Goal: Browse casually: Explore the website without a specific task or goal

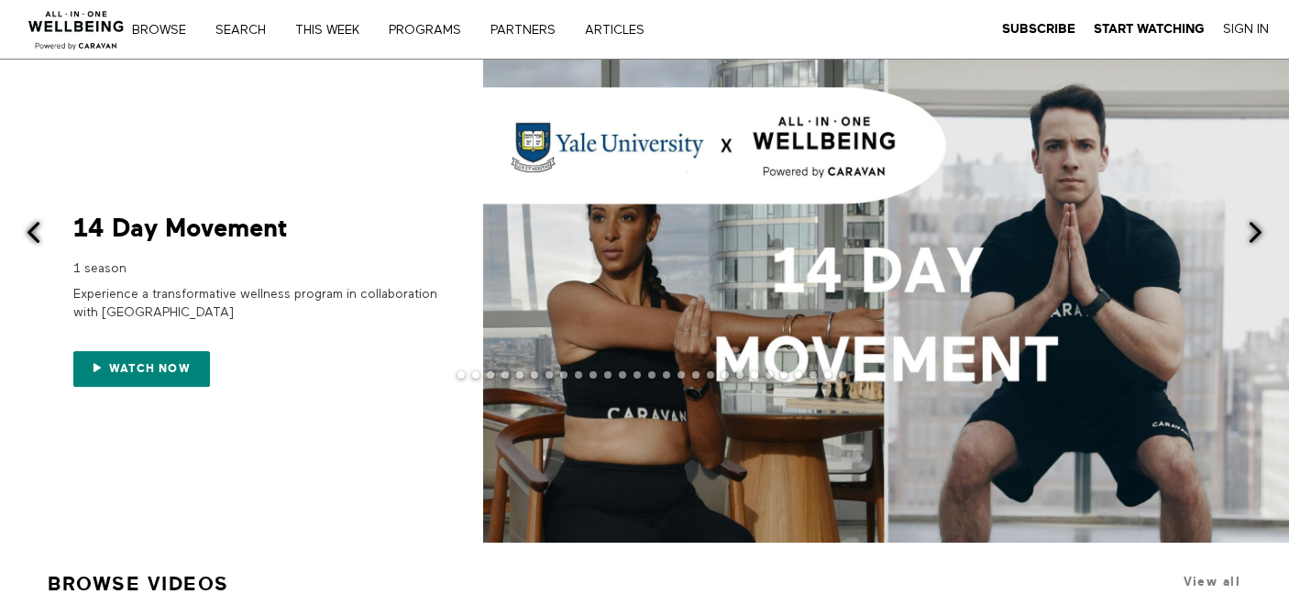
click at [1238, 234] on div at bounding box center [886, 301] width 806 height 483
click at [1260, 232] on span at bounding box center [1255, 232] width 23 height 23
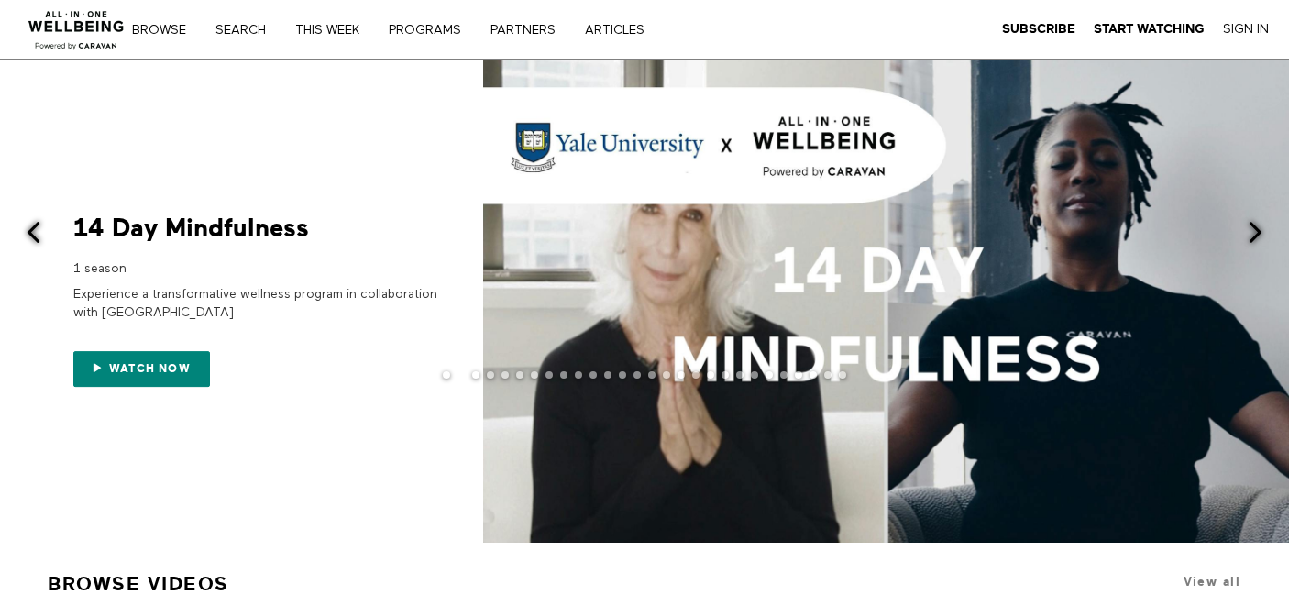
click at [1259, 232] on span at bounding box center [1255, 232] width 23 height 23
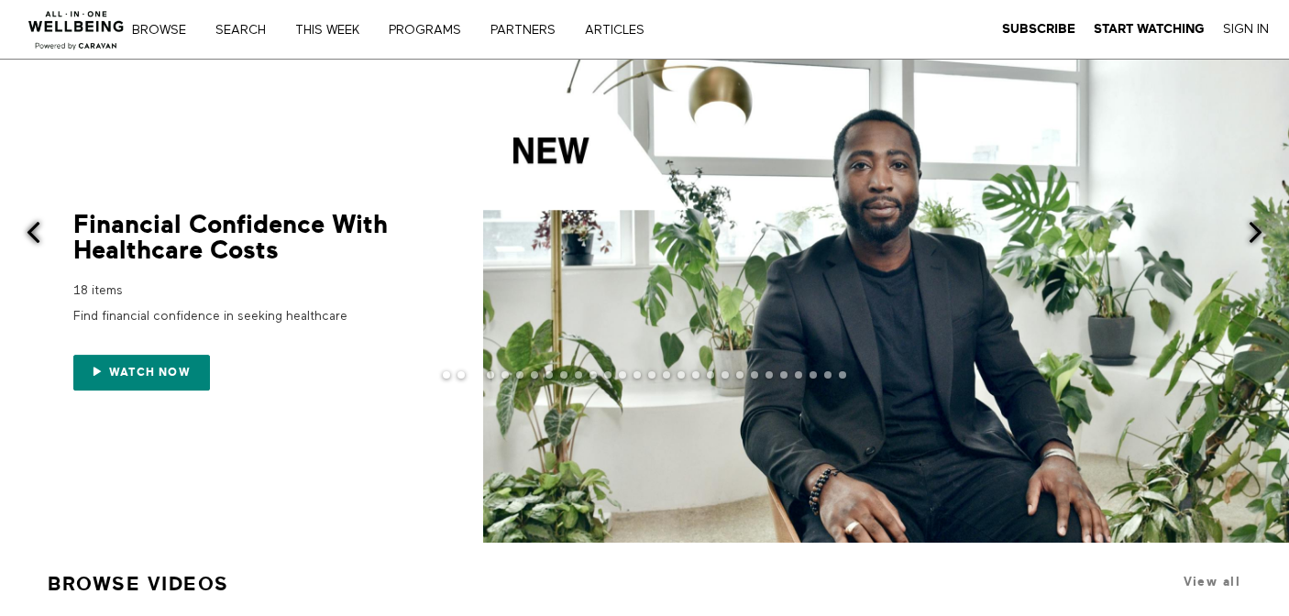
click at [1259, 232] on span at bounding box center [1255, 232] width 23 height 23
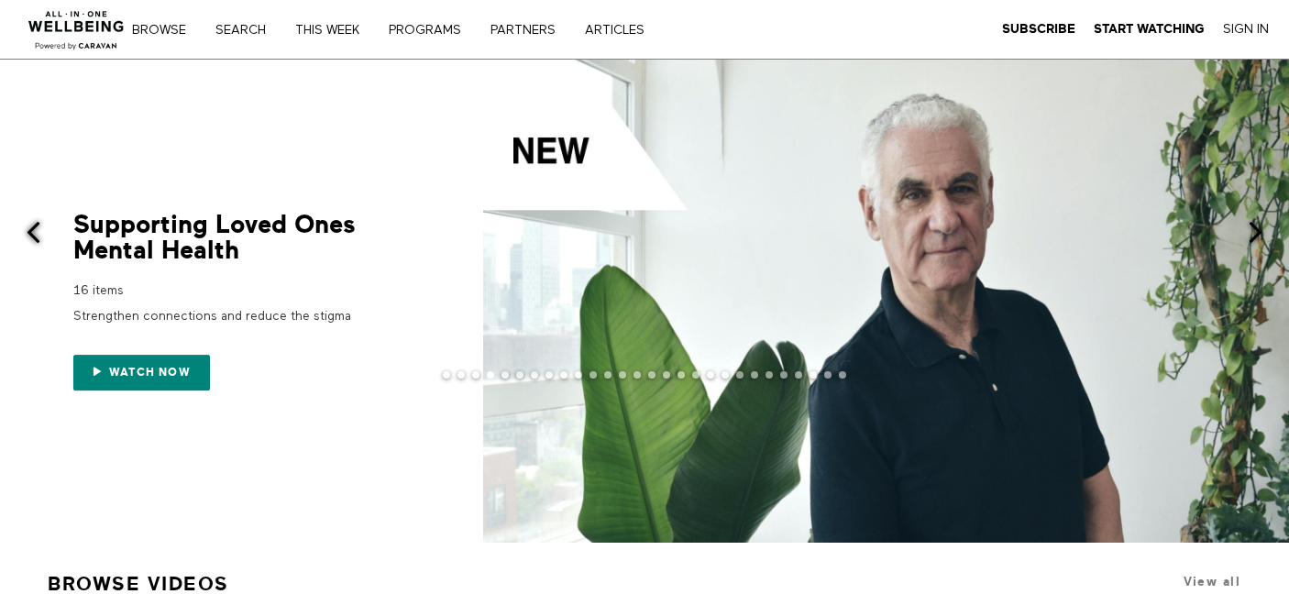
click at [1259, 232] on span at bounding box center [1255, 232] width 23 height 23
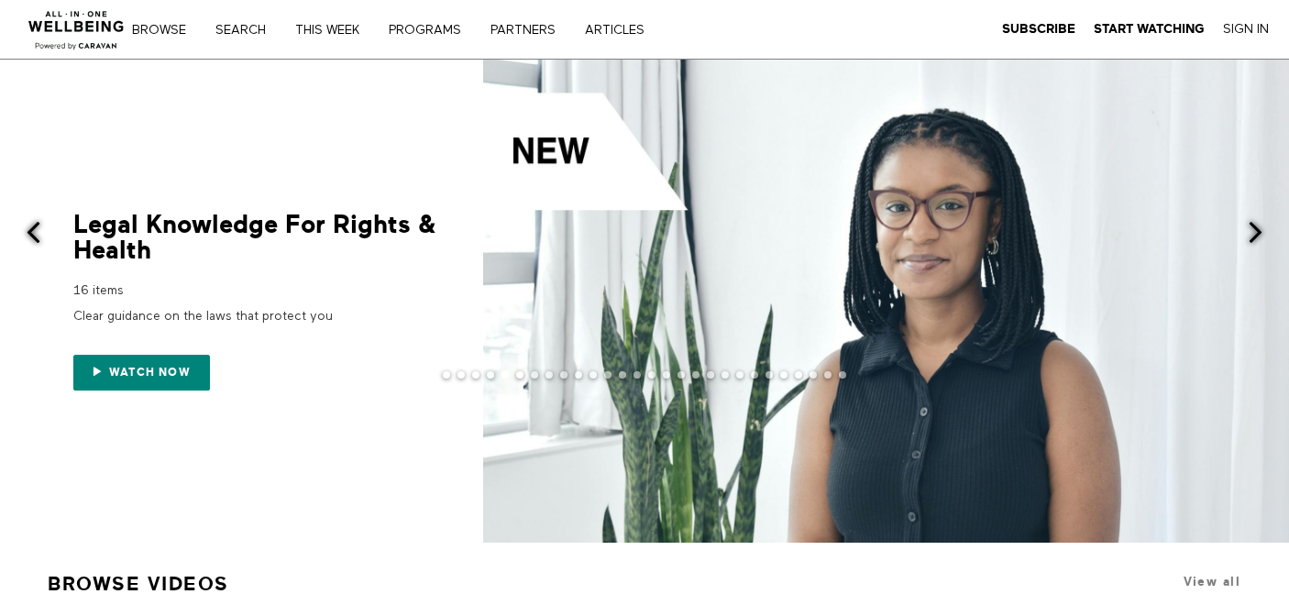
click at [1259, 232] on span at bounding box center [1255, 232] width 23 height 23
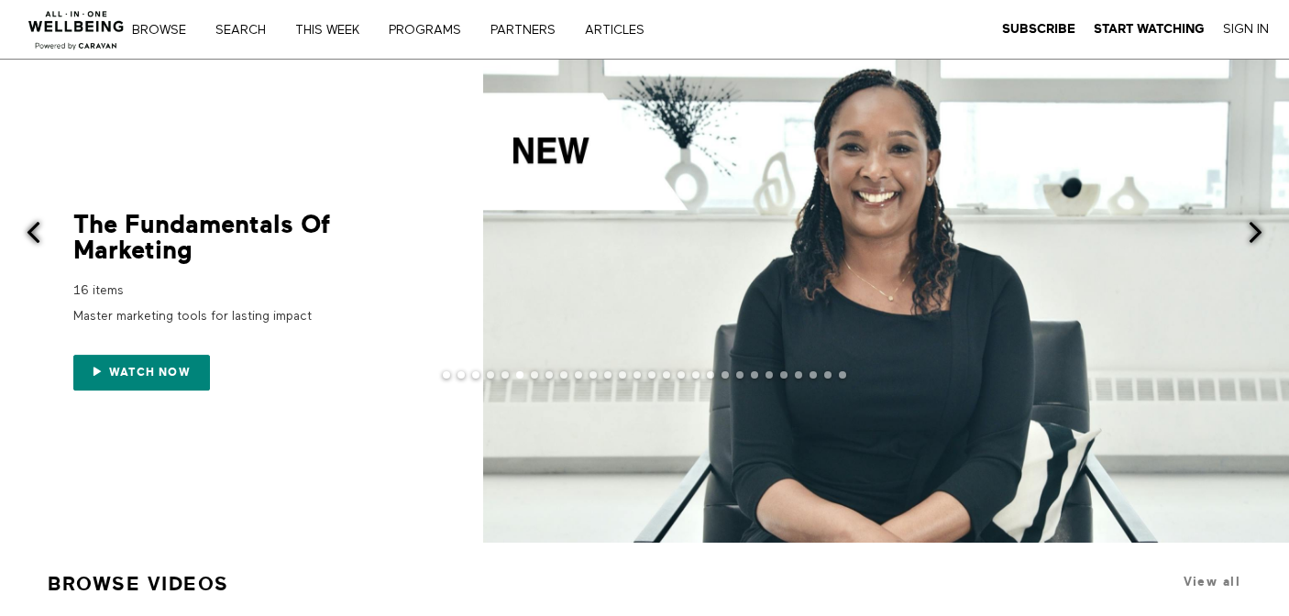
click at [1259, 233] on span at bounding box center [1255, 232] width 23 height 23
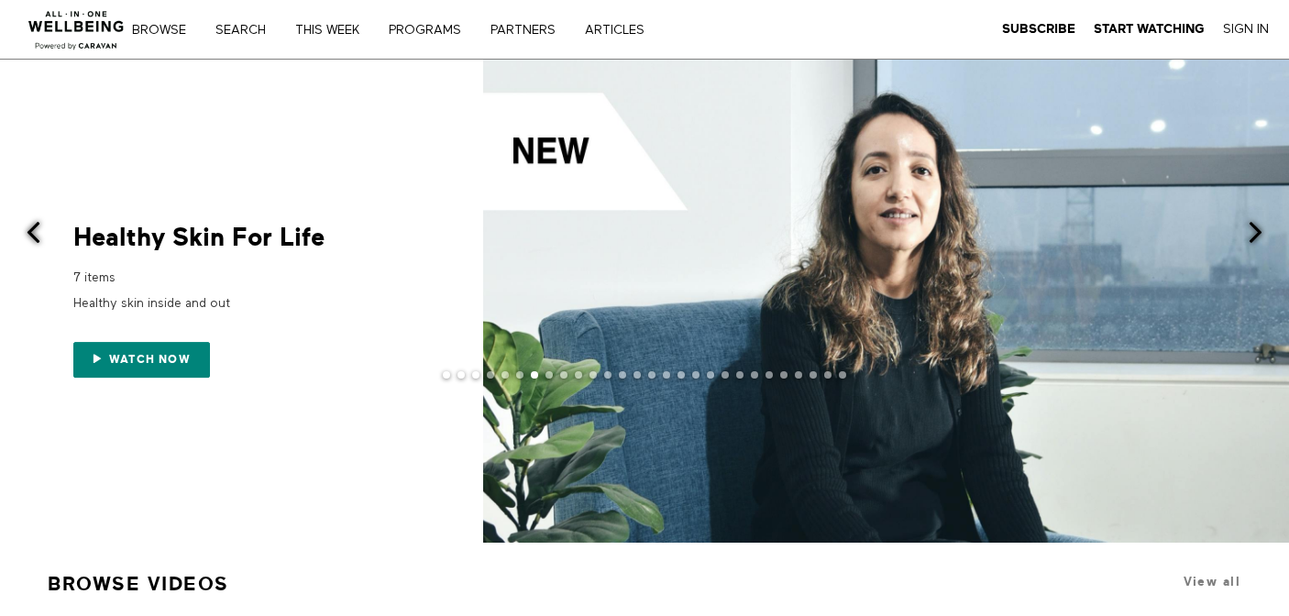
click at [1259, 233] on span at bounding box center [1255, 232] width 23 height 23
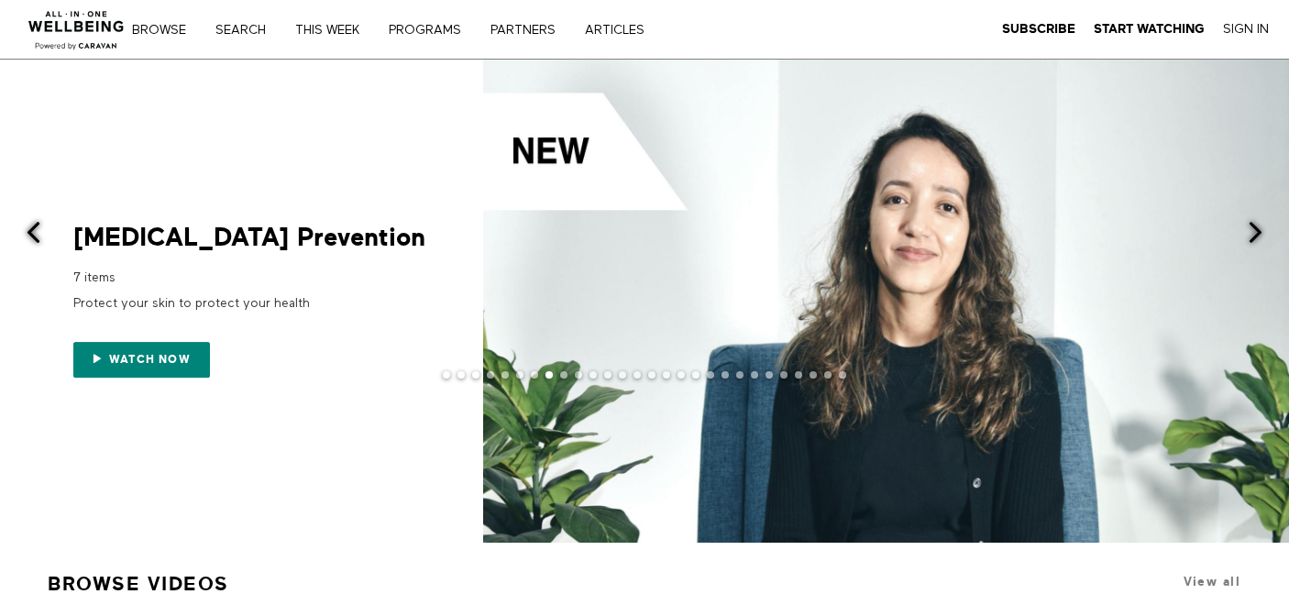
click at [1259, 233] on span at bounding box center [1255, 232] width 23 height 23
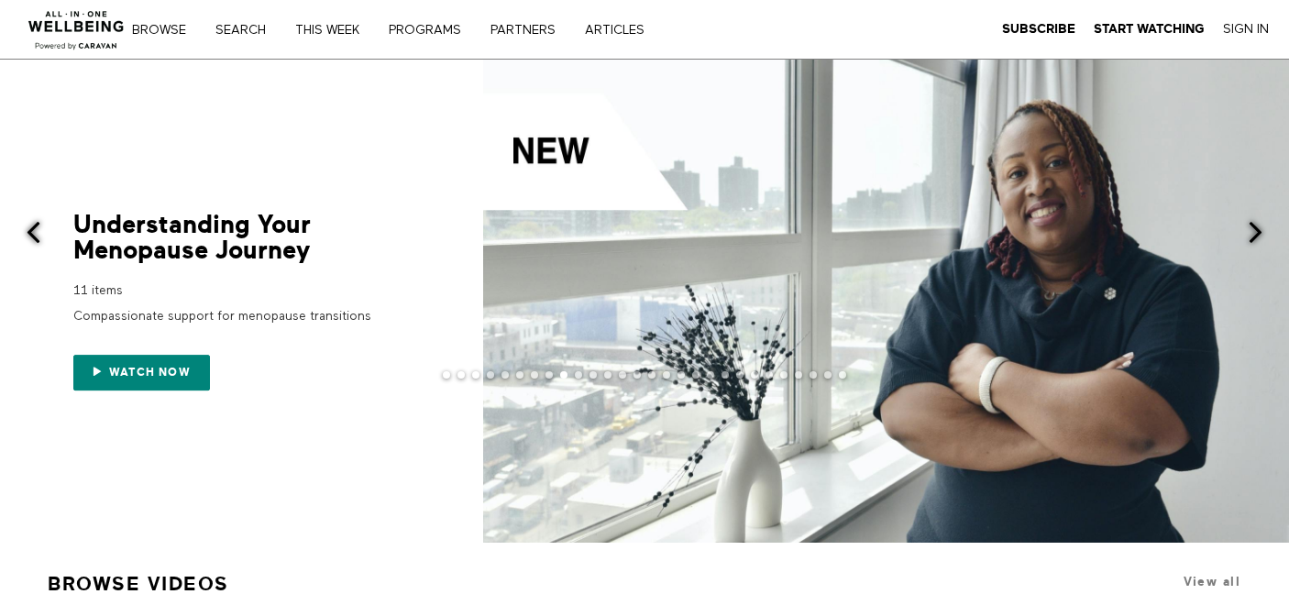
click at [1259, 233] on span at bounding box center [1255, 232] width 23 height 23
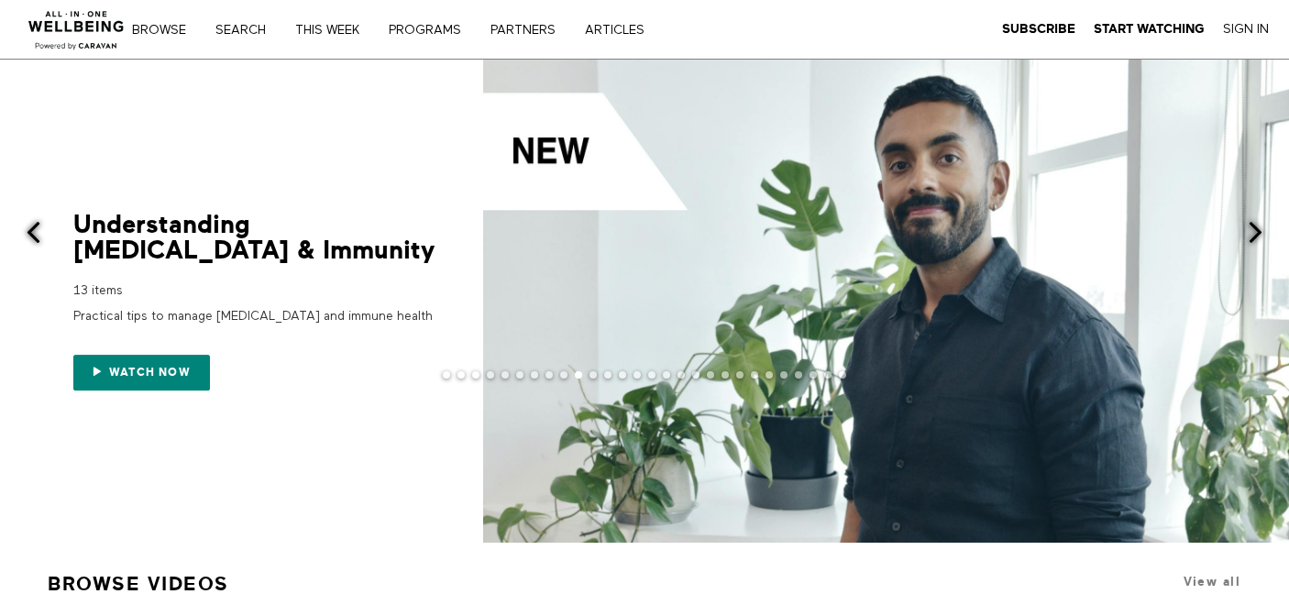
click at [1260, 234] on span at bounding box center [1255, 232] width 23 height 23
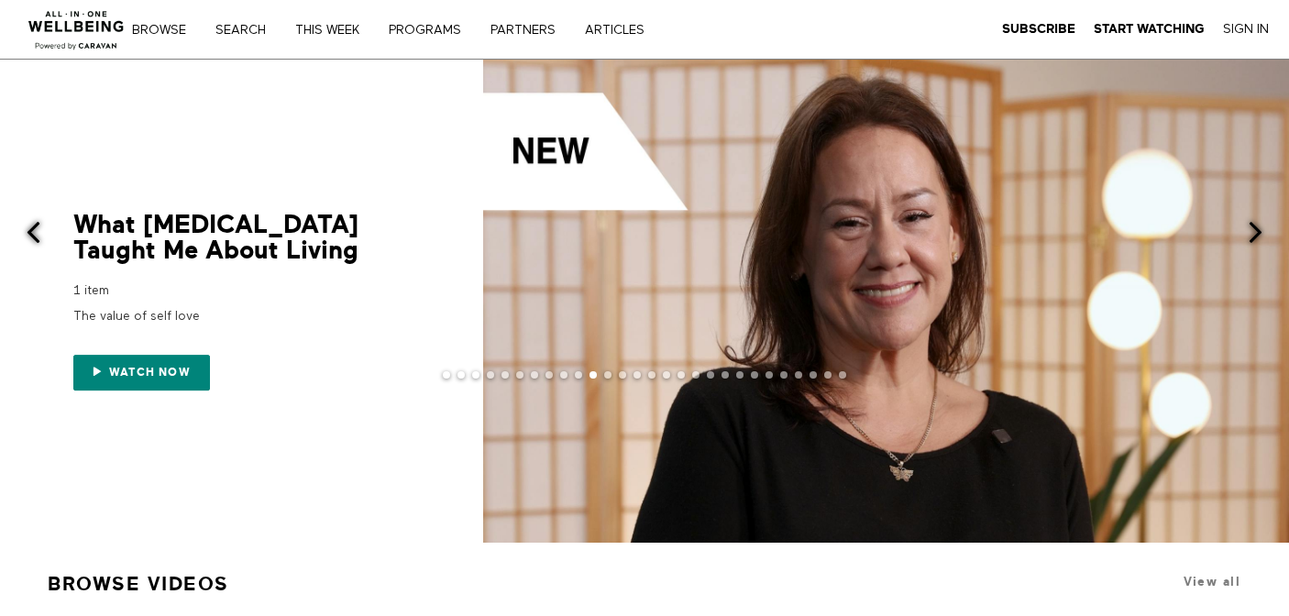
click at [1260, 234] on span at bounding box center [1255, 232] width 23 height 23
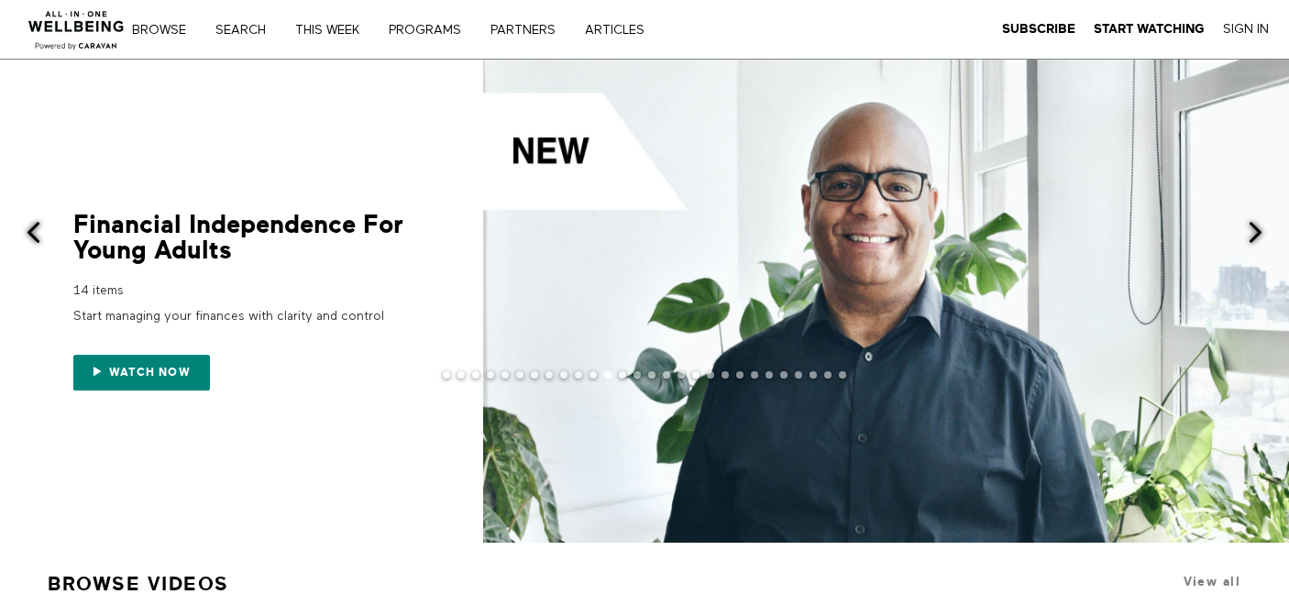
click at [1260, 234] on span at bounding box center [1255, 232] width 23 height 23
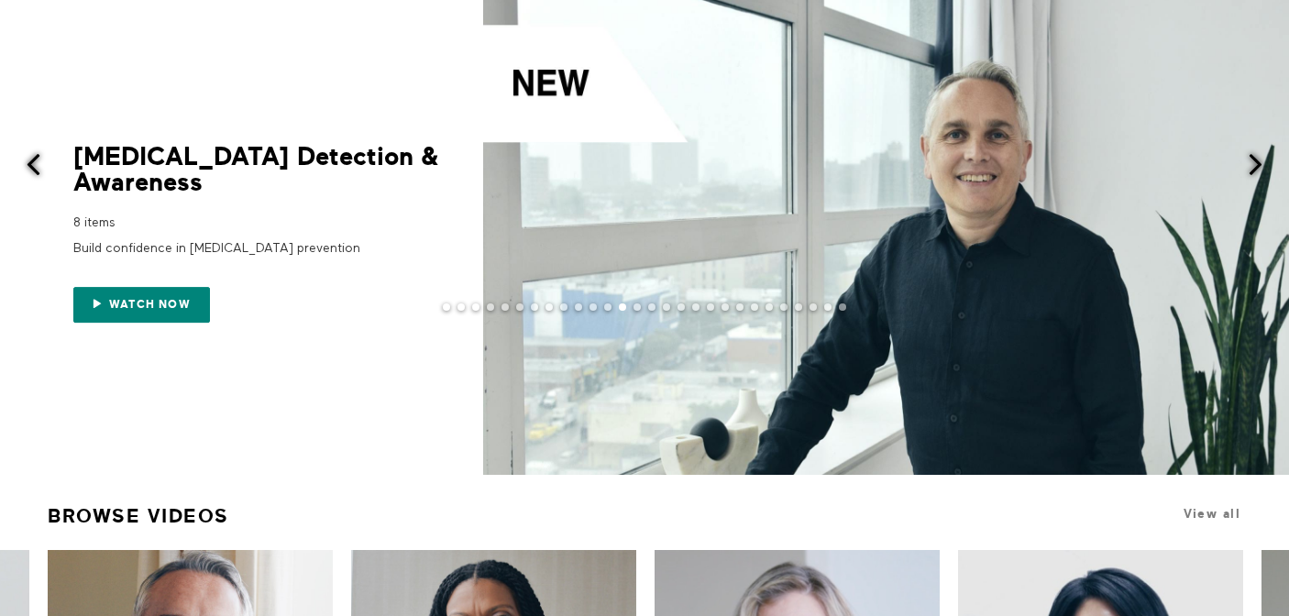
scroll to position [99, 0]
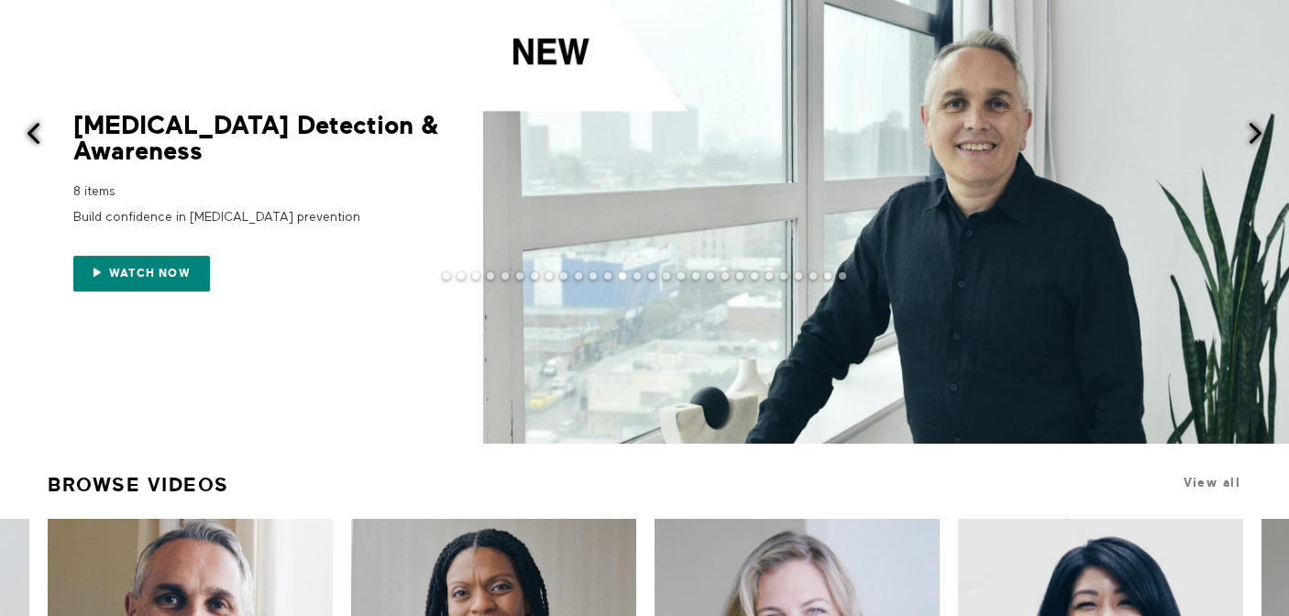
click at [1247, 139] on span at bounding box center [1255, 133] width 23 height 23
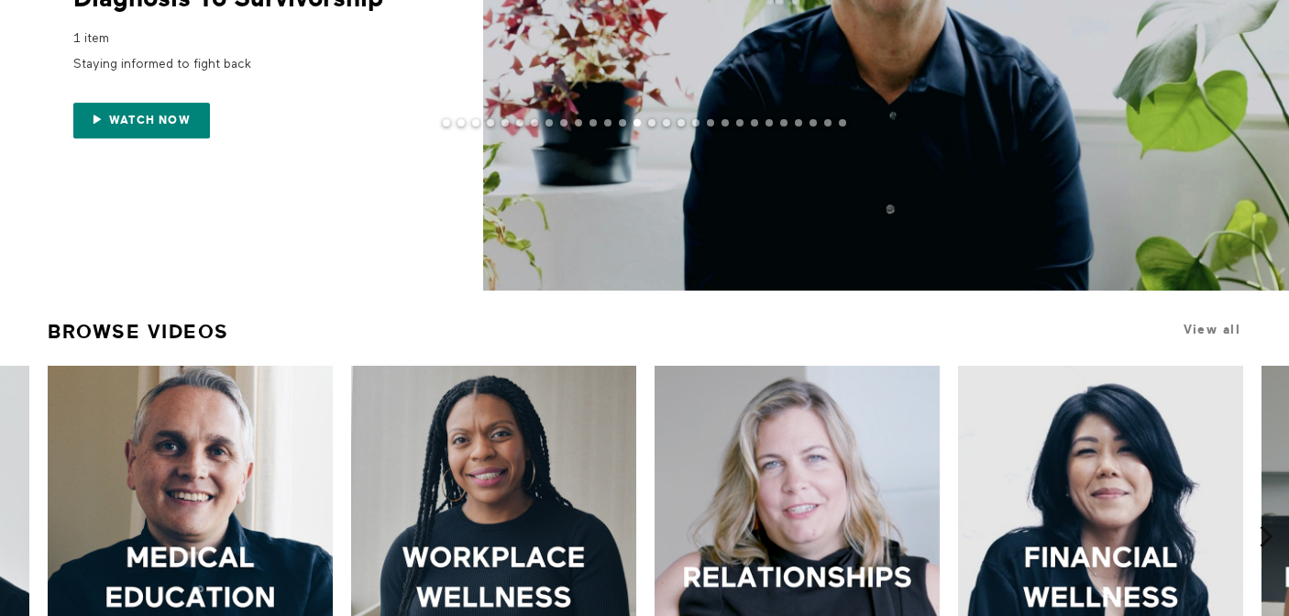
scroll to position [0, 0]
